Goal: Obtain resource: Download file/media

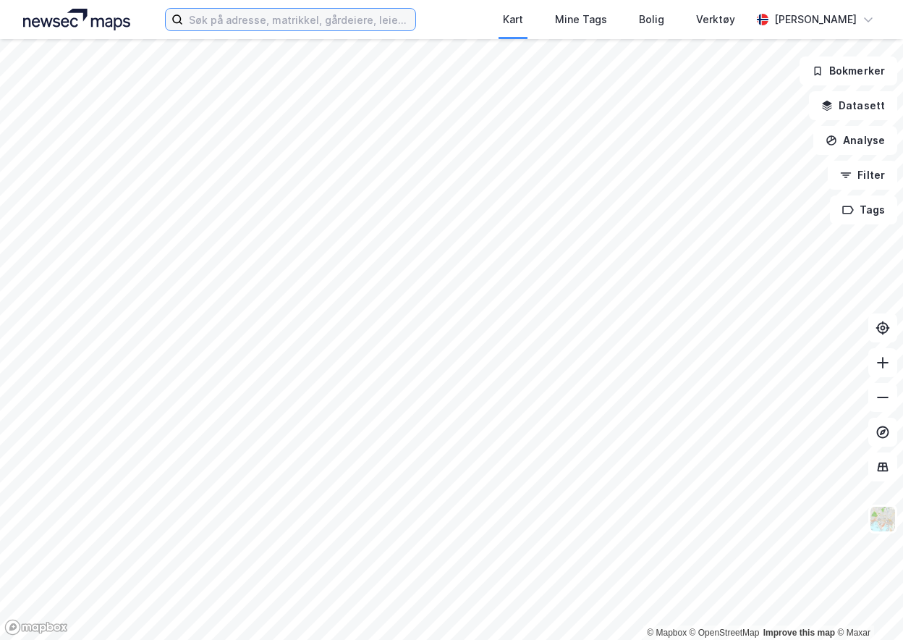
click at [224, 23] on input at bounding box center [299, 20] width 232 height 22
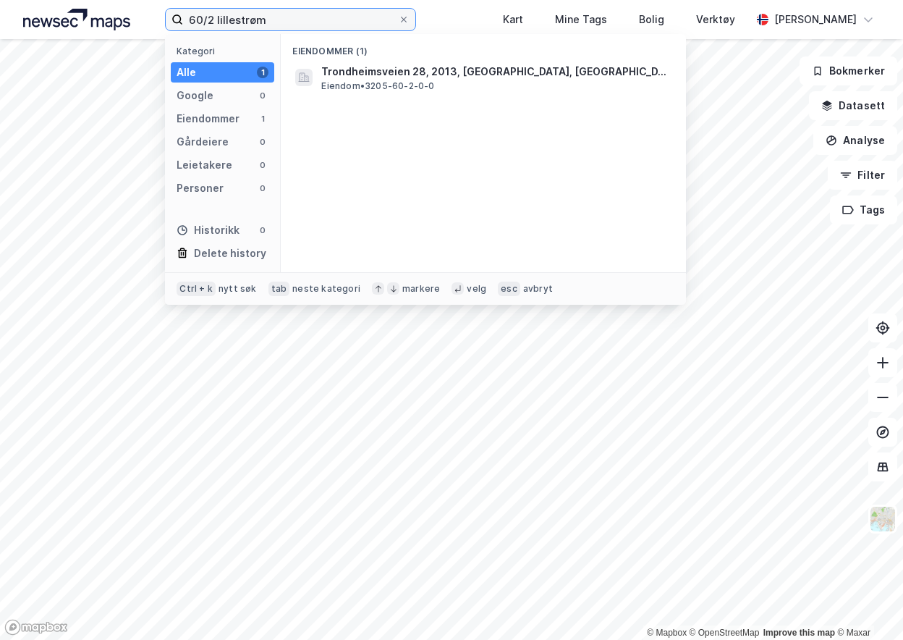
type input "60/2 lillestrøm"
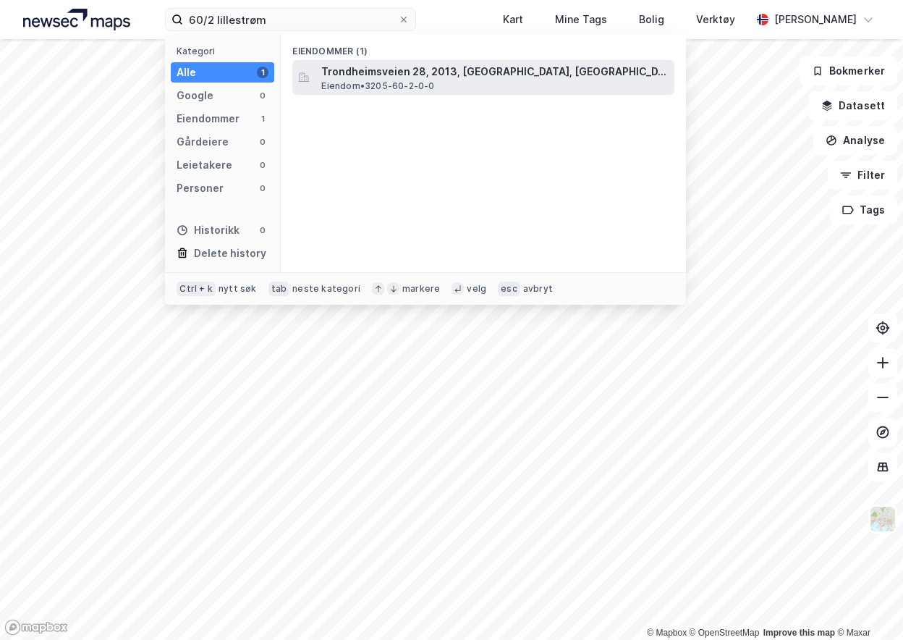
click at [365, 72] on span "Trondheimsveien 28, 2013, [GEOGRAPHIC_DATA], [GEOGRAPHIC_DATA]" at bounding box center [494, 71] width 347 height 17
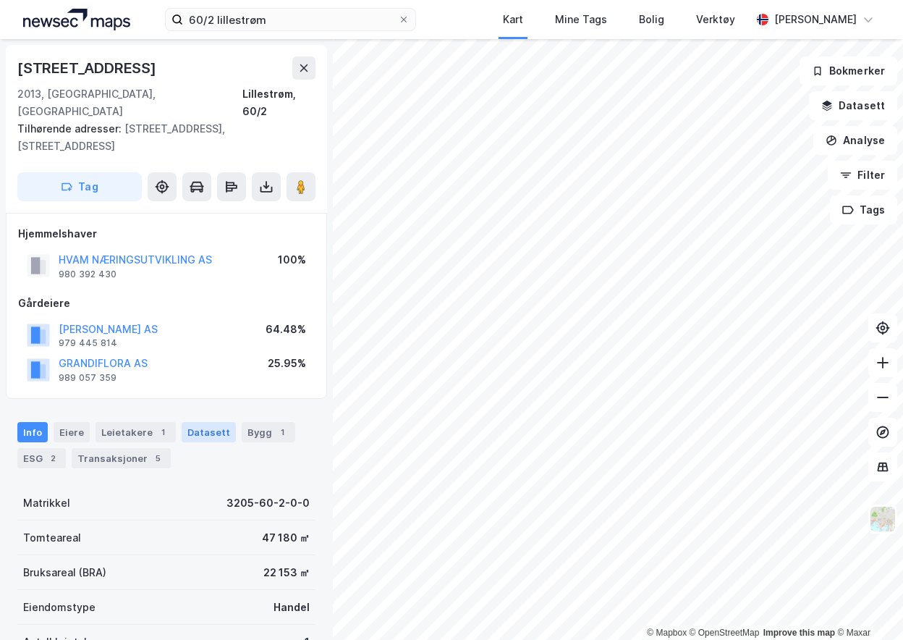
click at [203, 422] on div "Datasett" at bounding box center [209, 432] width 54 height 20
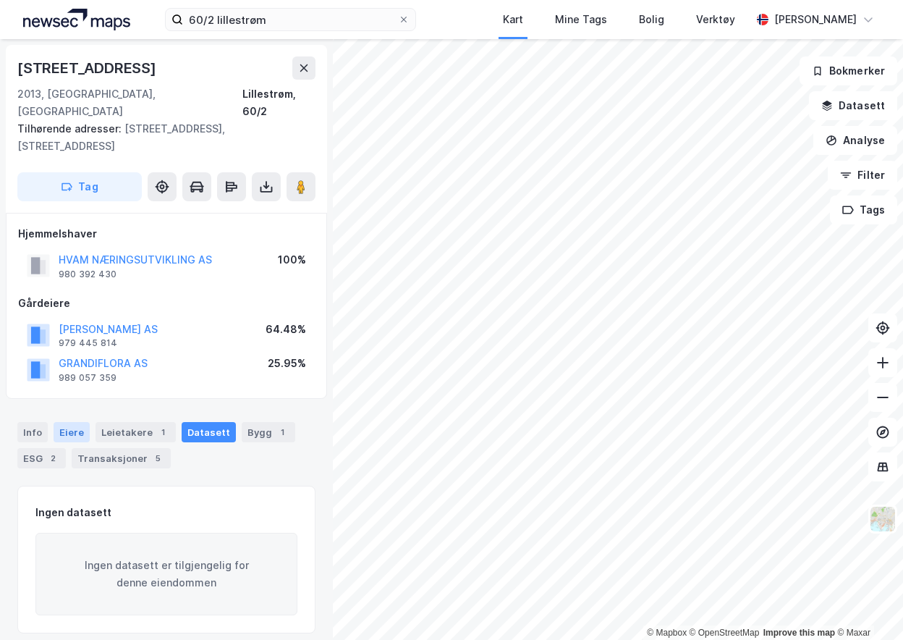
click at [59, 422] on div "Eiere" at bounding box center [72, 432] width 36 height 20
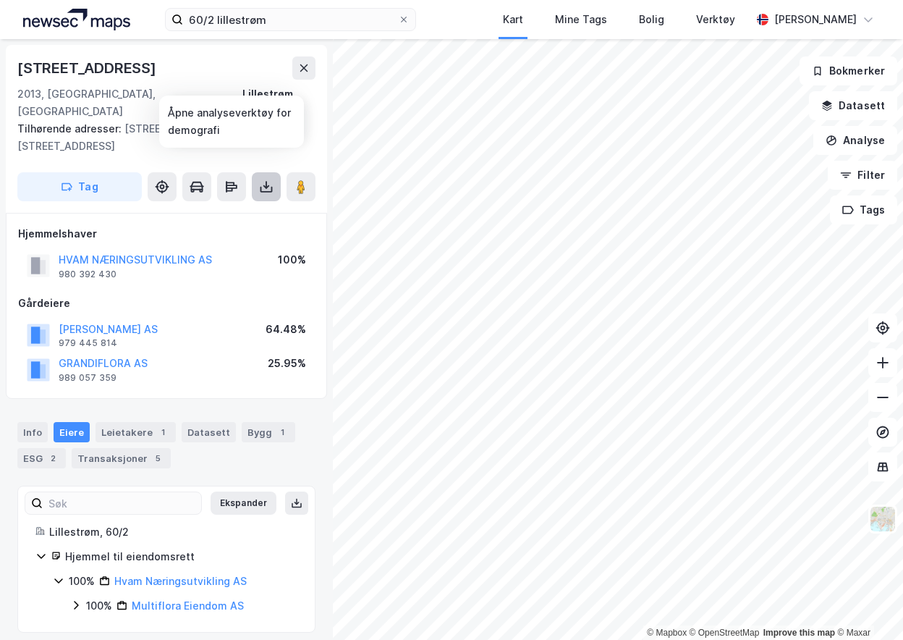
click at [271, 180] on icon at bounding box center [266, 187] width 14 height 14
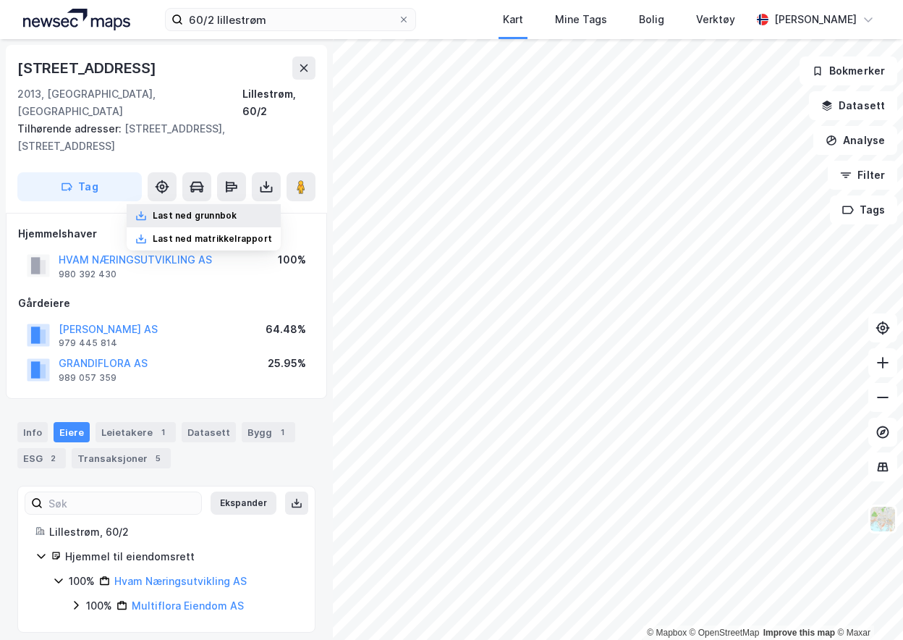
click at [169, 210] on div "Last ned grunnbok" at bounding box center [195, 216] width 84 height 12
